Goal: Information Seeking & Learning: Learn about a topic

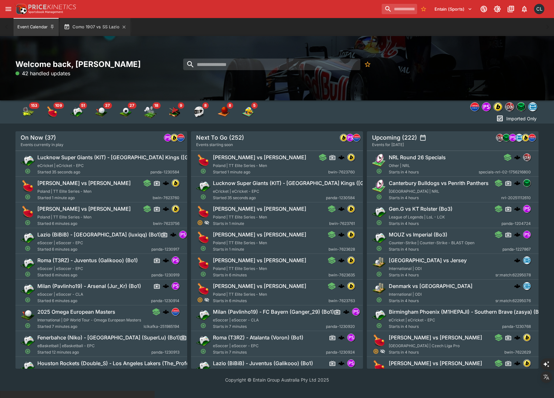
click at [99, 29] on button "Como 1907 vs SS Lazio" at bounding box center [95, 27] width 71 height 18
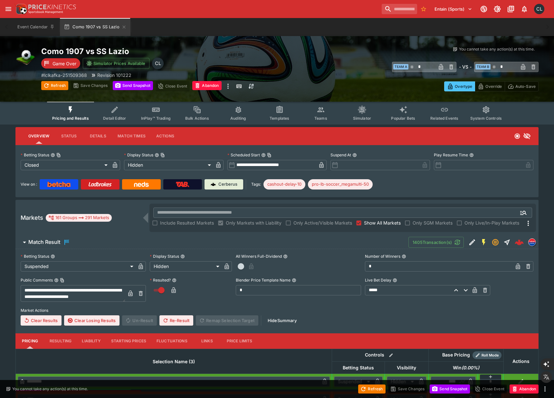
click at [347, 76] on div "You cannot take any action(s) at this time. You cannot take any action(s) at th…" at bounding box center [414, 68] width 249 height 45
click at [323, 116] on span "Teams" at bounding box center [320, 118] width 13 height 5
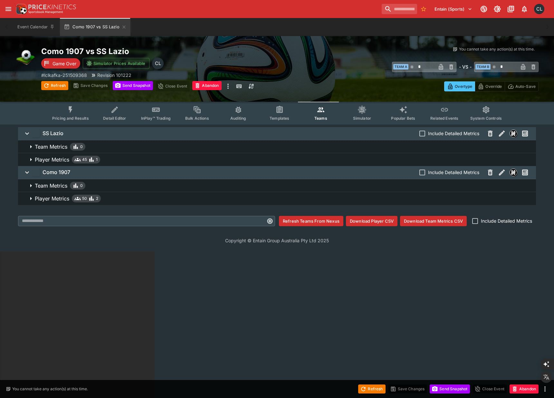
click at [198, 158] on span "Player Metrics 45 1" at bounding box center [283, 160] width 496 height 8
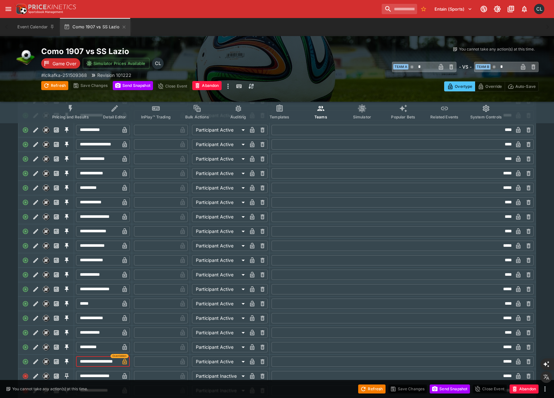
scroll to position [0, 5]
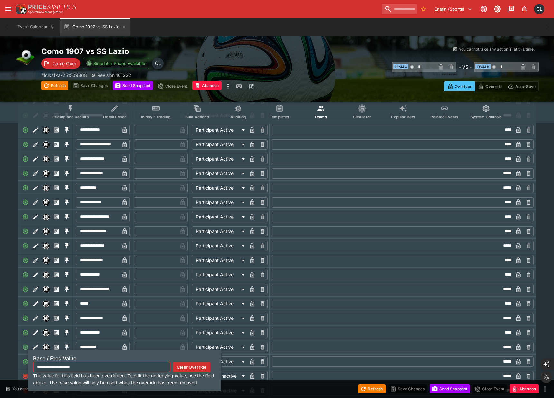
drag, startPoint x: 109, startPoint y: 364, endPoint x: 132, endPoint y: 363, distance: 22.9
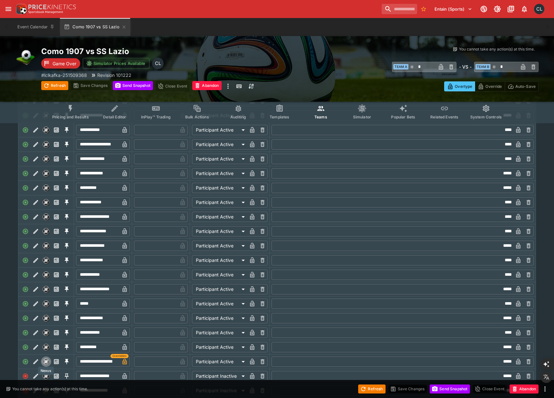
click at [46, 360] on img "Nexus" at bounding box center [46, 362] width 6 height 6
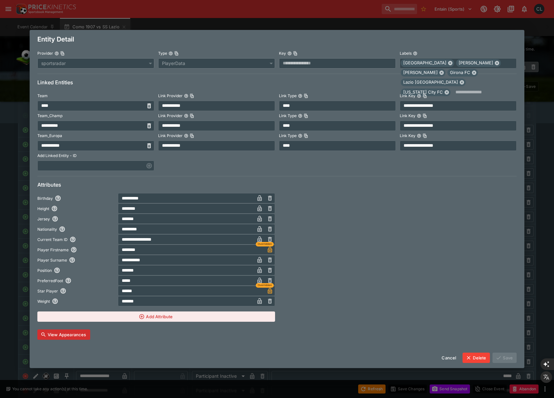
click at [390, 244] on div at bounding box center [398, 257] width 238 height 129
click at [428, 246] on div at bounding box center [398, 257] width 238 height 129
click at [373, 228] on div at bounding box center [398, 257] width 238 height 129
click at [440, 258] on div at bounding box center [398, 257] width 238 height 129
click at [61, 53] on icon "Copy To Clipboard" at bounding box center [63, 53] width 4 height 4
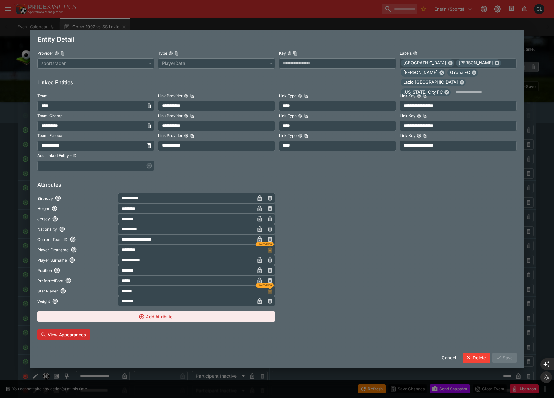
click at [192, 79] on h6 "Linked Entities" at bounding box center [276, 82] width 479 height 7
click at [295, 53] on icon "Copy To Clipboard" at bounding box center [296, 53] width 2 height 3
click at [295, 53] on icon "Copy To Clipboard" at bounding box center [295, 53] width 4 height 4
